Goal: Find specific page/section: Find specific page/section

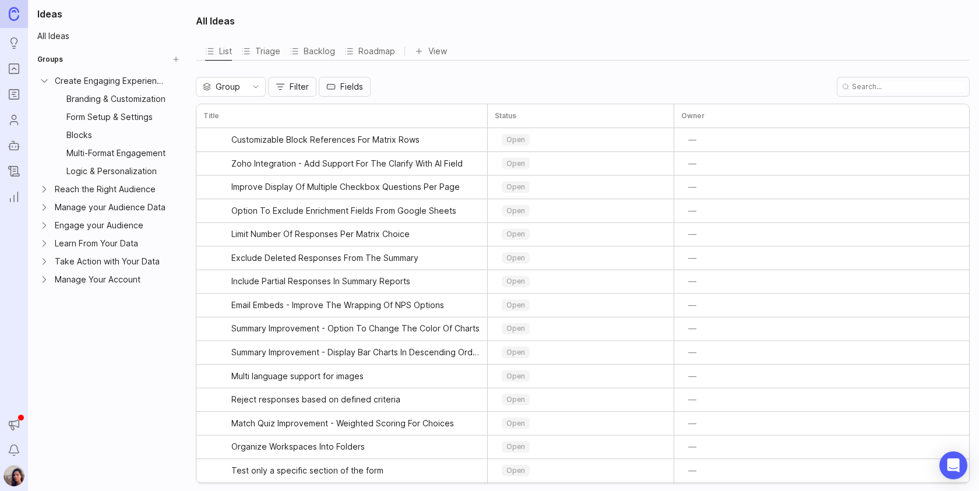
click at [9, 71] on rect "Portal" at bounding box center [14, 69] width 10 height 10
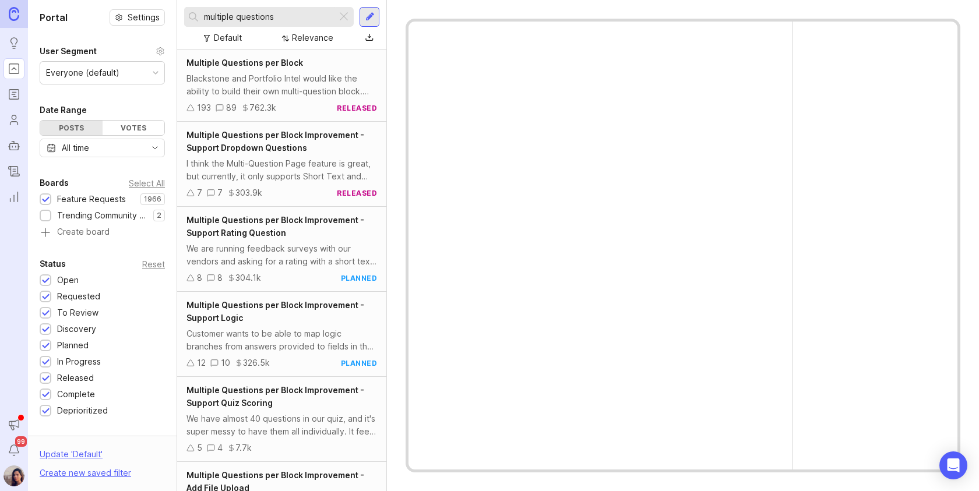
click at [257, 19] on input "multiple questions" at bounding box center [268, 16] width 128 height 13
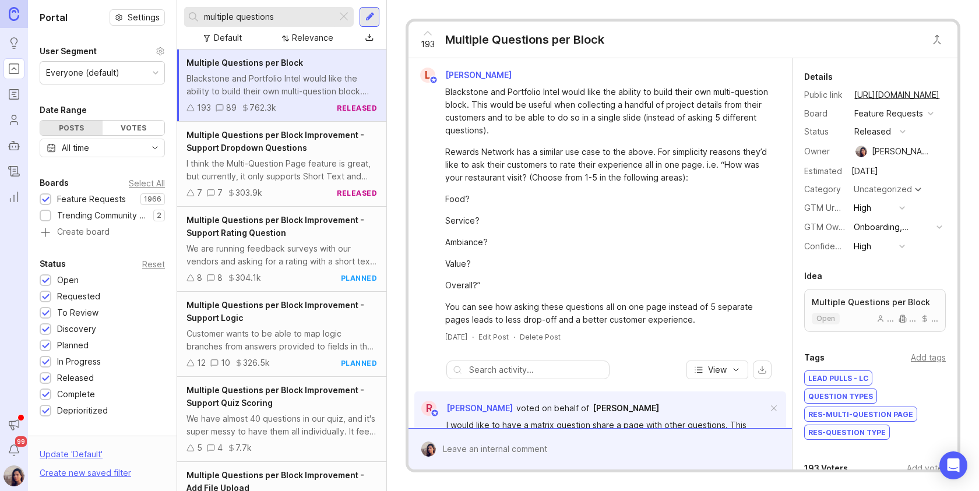
click at [257, 19] on input "multiple questions" at bounding box center [268, 16] width 128 height 13
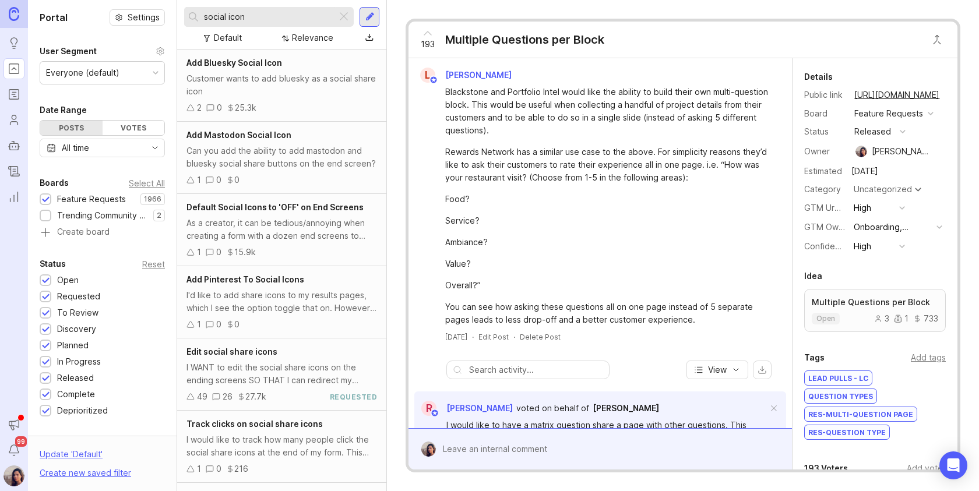
type input "social icon"
click at [224, 354] on span "Edit social share icons" at bounding box center [232, 352] width 91 height 10
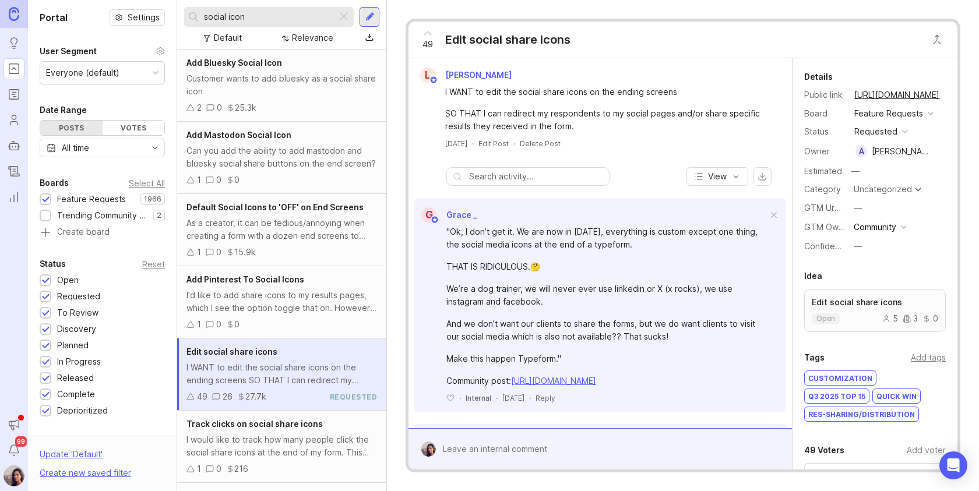
scroll to position [55, 0]
